Goal: Contribute content: Contribute content

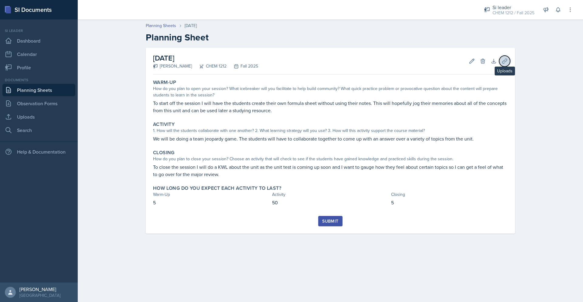
click at [504, 57] on button "Uploads" at bounding box center [505, 61] width 11 height 11
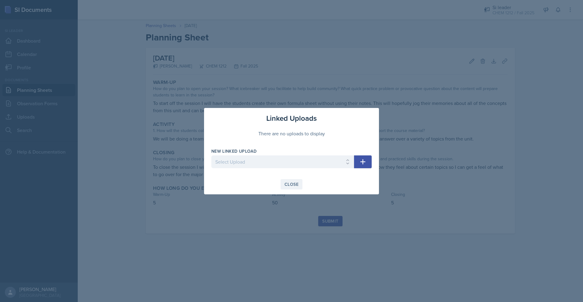
click at [292, 185] on div "Close" at bounding box center [292, 184] width 14 height 5
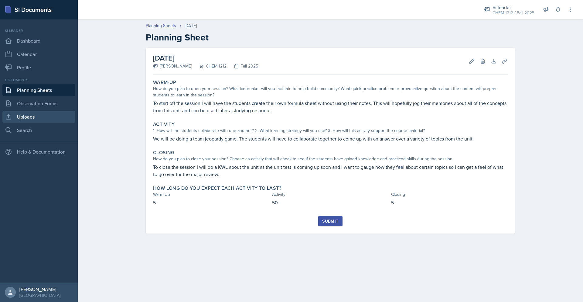
click at [39, 114] on link "Uploads" at bounding box center [38, 117] width 73 height 12
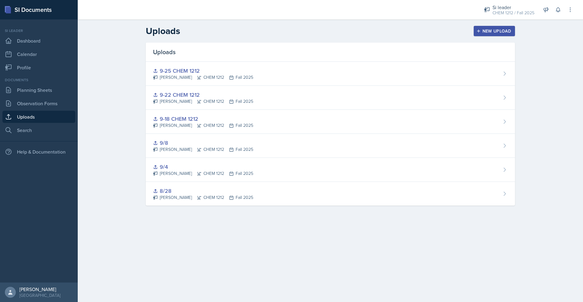
click at [514, 29] on button "New Upload" at bounding box center [495, 31] width 42 height 10
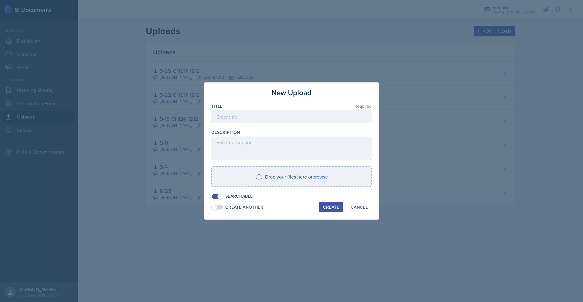
click at [272, 126] on div at bounding box center [292, 126] width 160 height 6
click at [280, 117] on input at bounding box center [292, 116] width 160 height 13
type input "9-29 CHEM 1212"
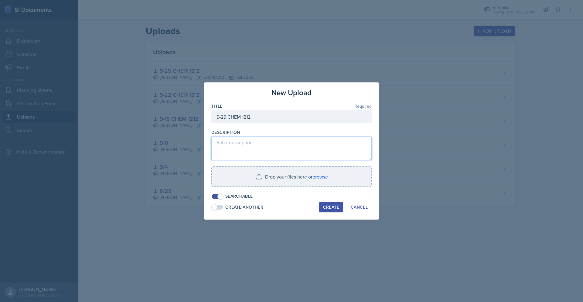
click at [255, 142] on textarea at bounding box center [292, 148] width 160 height 24
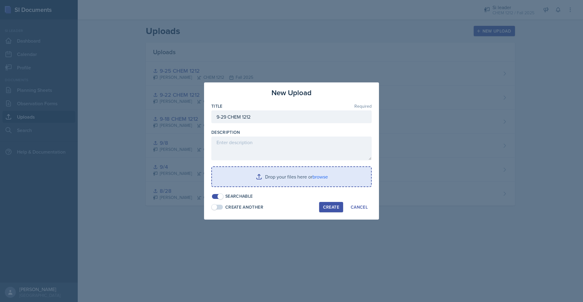
click at [323, 174] on input "file" at bounding box center [291, 176] width 159 height 19
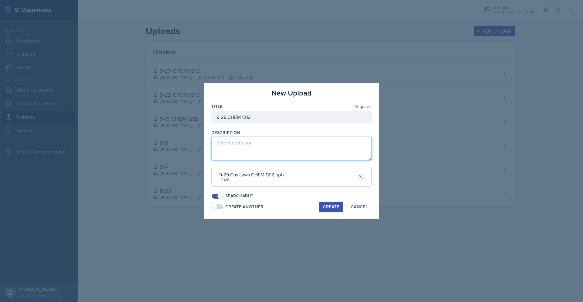
click at [266, 145] on textarea at bounding box center [292, 149] width 160 height 24
type textarea "Gas jeopardy"
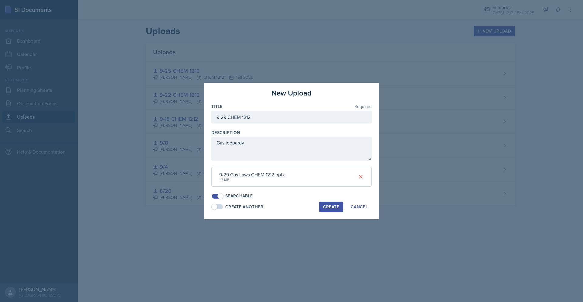
click at [322, 212] on div "New Upload Title Required 9-29 CHEM 1212 Description Gas jeopardy 9-29 Gas Laws…" at bounding box center [291, 151] width 175 height 136
click at [325, 208] on div "Create" at bounding box center [331, 206] width 16 height 5
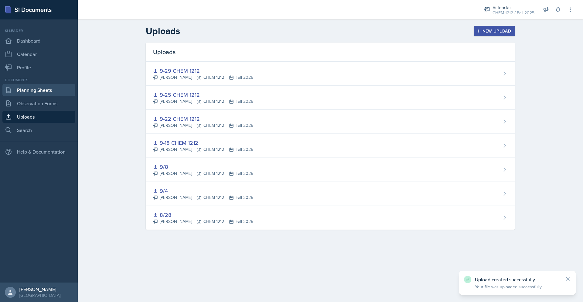
click at [42, 93] on link "Planning Sheets" at bounding box center [38, 90] width 73 height 12
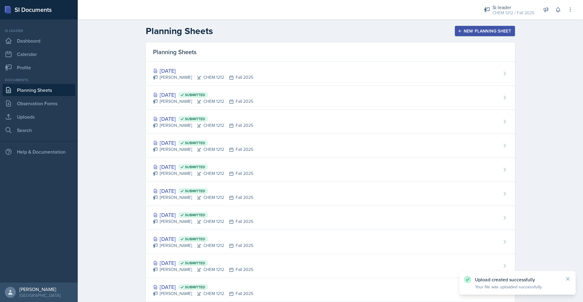
click at [287, 81] on div "[DATE] [PERSON_NAME] CHEM 1212 Fall 2025" at bounding box center [331, 74] width 370 height 24
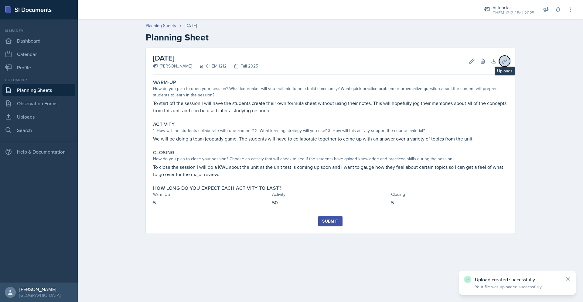
click at [506, 63] on icon at bounding box center [505, 61] width 6 height 6
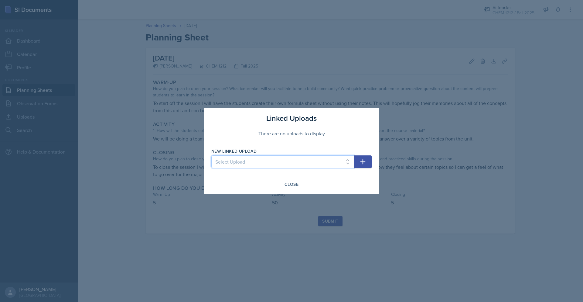
click at [268, 159] on select "Select Upload 8/28 9/4 9/8 9-18 CHEM 1212 9-22 CHEM 1212 9-25 CHEM 1212 9-29 CH…" at bounding box center [283, 161] width 143 height 13
select select "8630b736-7067-43bf-965e-ac5f5fba7cea"
click at [212, 155] on select "Select Upload 8/28 9/4 9/8 9-18 CHEM 1212 9-22 CHEM 1212 9-25 CHEM 1212 9-29 CH…" at bounding box center [283, 161] width 143 height 13
click at [366, 159] on icon "button" at bounding box center [362, 161] width 7 height 7
select select
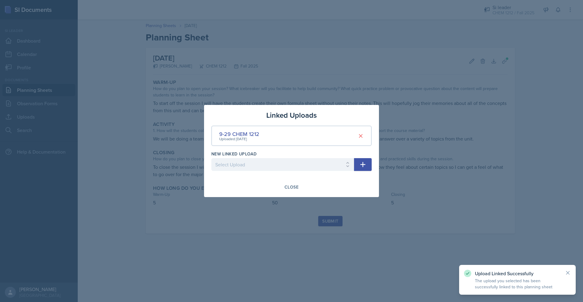
click at [322, 205] on div at bounding box center [291, 151] width 583 height 302
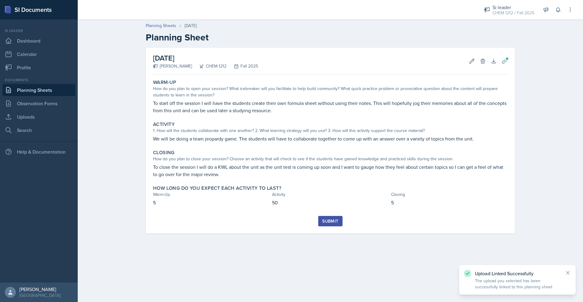
click at [336, 221] on div "Submit" at bounding box center [330, 220] width 16 height 5
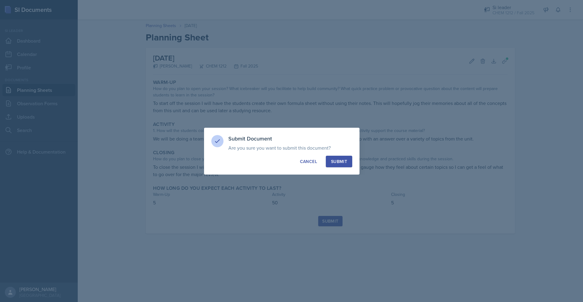
click at [346, 162] on div "Submit" at bounding box center [339, 161] width 16 height 6
